Goal: Check status: Check status

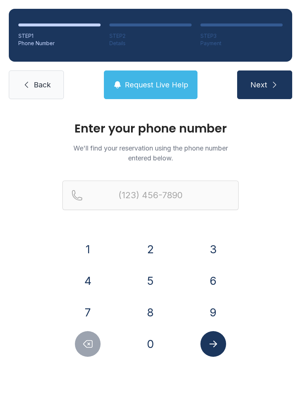
click at [90, 312] on button "7" at bounding box center [88, 313] width 26 height 26
click at [89, 311] on button "7" at bounding box center [88, 313] width 26 height 26
click at [160, 350] on button "0" at bounding box center [151, 344] width 26 height 26
click at [87, 303] on button "7" at bounding box center [88, 313] width 26 height 26
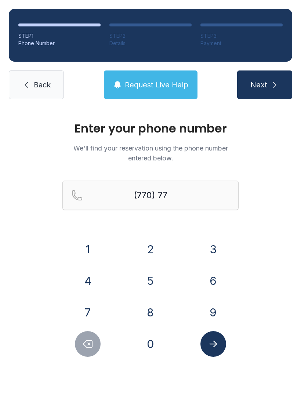
click at [147, 308] on button "8" at bounding box center [151, 313] width 26 height 26
click at [153, 275] on button "5" at bounding box center [151, 281] width 26 height 26
click at [150, 244] on button "2" at bounding box center [151, 250] width 26 height 26
click at [213, 304] on button "9" at bounding box center [214, 313] width 26 height 26
click at [157, 292] on button "5" at bounding box center [151, 281] width 26 height 26
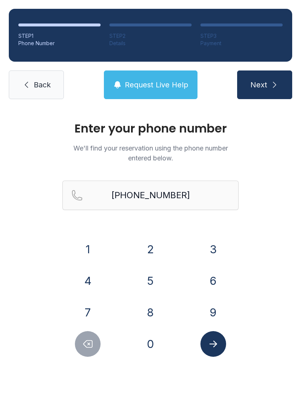
click at [271, 84] on icon "submit" at bounding box center [274, 84] width 9 height 9
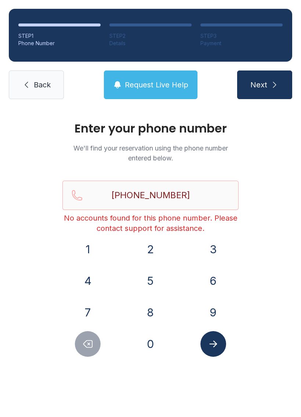
click at [89, 345] on icon "Delete number" at bounding box center [87, 344] width 11 height 11
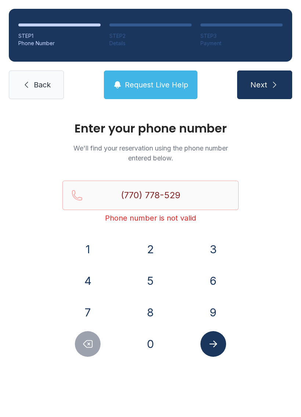
click at [156, 309] on button "8" at bounding box center [151, 313] width 26 height 26
click at [213, 341] on icon "Submit lookup form" at bounding box center [213, 344] width 11 height 11
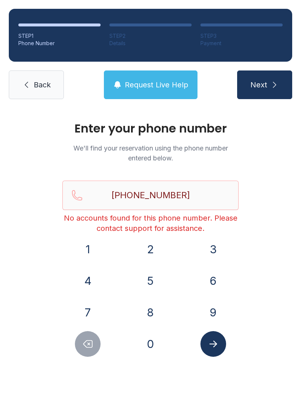
click at [93, 346] on icon "Delete number" at bounding box center [87, 344] width 11 height 11
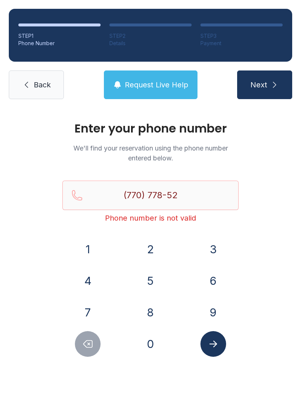
click at [91, 347] on icon "Delete number" at bounding box center [87, 344] width 11 height 11
click at [92, 345] on icon "Delete number" at bounding box center [88, 344] width 9 height 7
click at [93, 344] on icon "Delete number" at bounding box center [88, 344] width 9 height 7
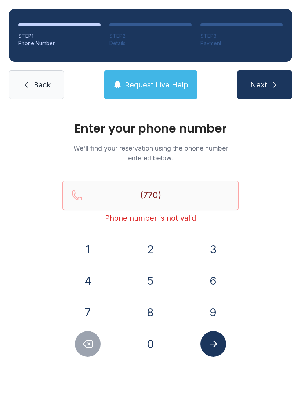
click at [152, 281] on button "5" at bounding box center [151, 281] width 26 height 26
click at [150, 301] on button "8" at bounding box center [151, 313] width 26 height 26
click at [150, 337] on button "0" at bounding box center [151, 344] width 26 height 26
click at [215, 309] on button "9" at bounding box center [214, 313] width 26 height 26
click at [154, 313] on button "8" at bounding box center [151, 313] width 26 height 26
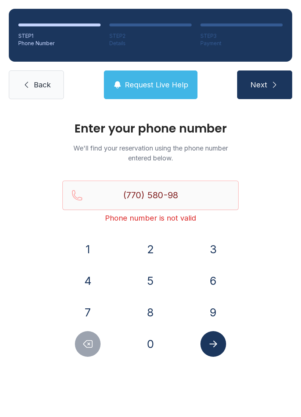
click at [98, 312] on button "7" at bounding box center [88, 313] width 26 height 26
click at [98, 311] on button "7" at bounding box center [88, 313] width 26 height 26
type input "[PHONE_NUMBER]"
click at [217, 339] on icon "Submit lookup form" at bounding box center [213, 344] width 11 height 11
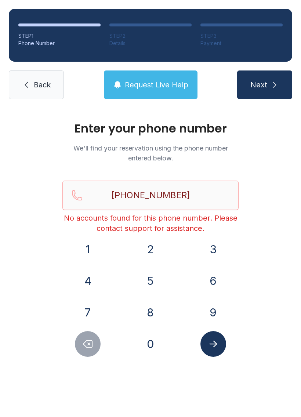
click at [167, 77] on button "Request Live Help" at bounding box center [151, 85] width 94 height 29
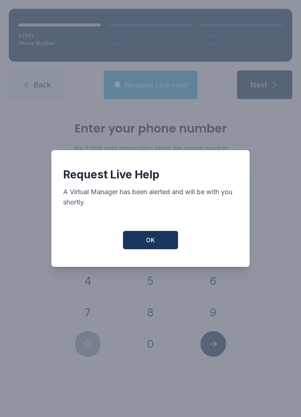
click at [163, 240] on button "OK" at bounding box center [150, 240] width 55 height 18
